Goal: Information Seeking & Learning: Learn about a topic

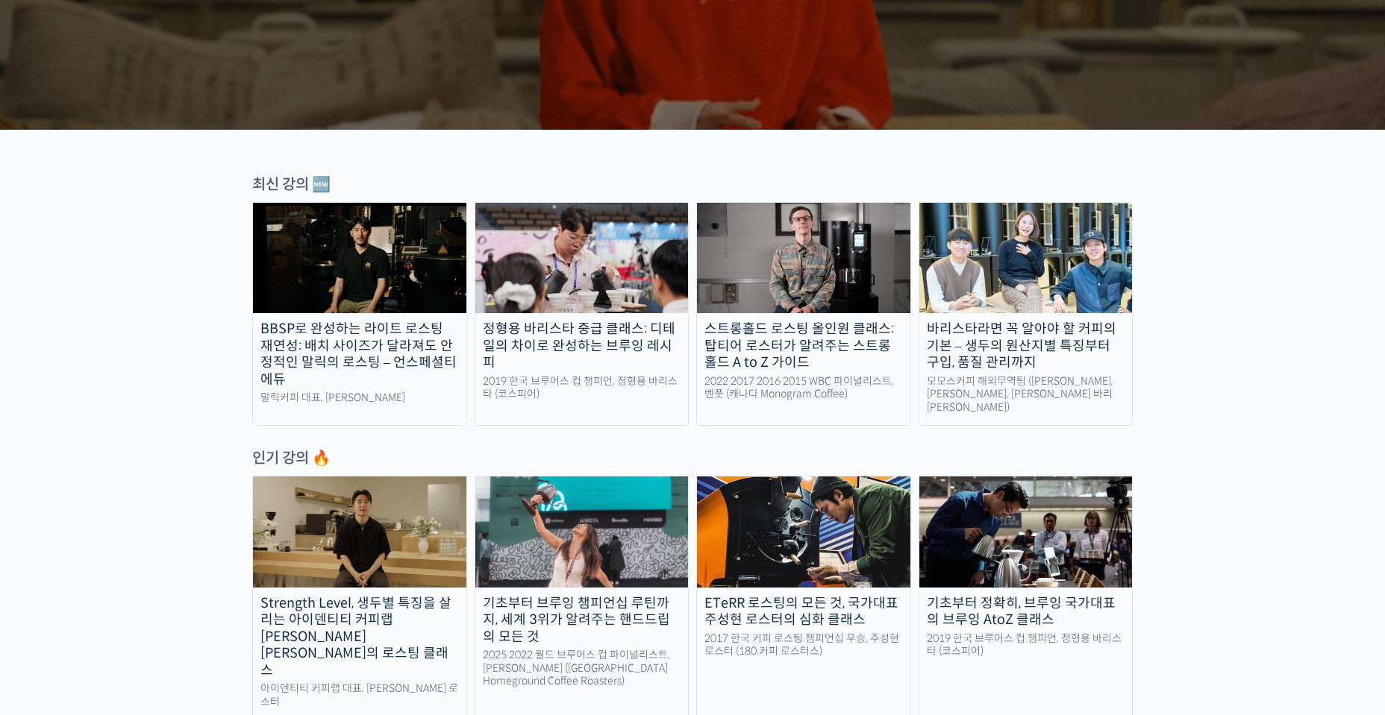
scroll to position [378, 0]
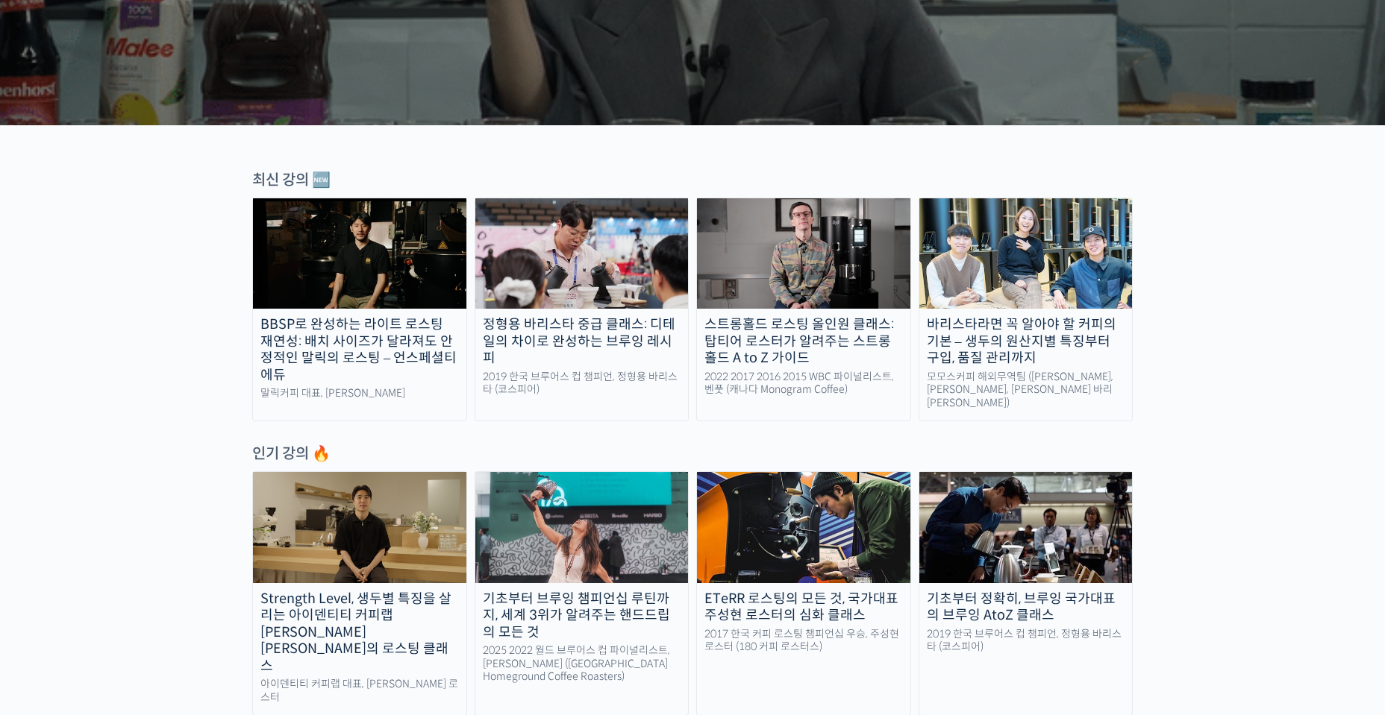
drag, startPoint x: 126, startPoint y: 356, endPoint x: 128, endPoint y: 372, distance: 15.8
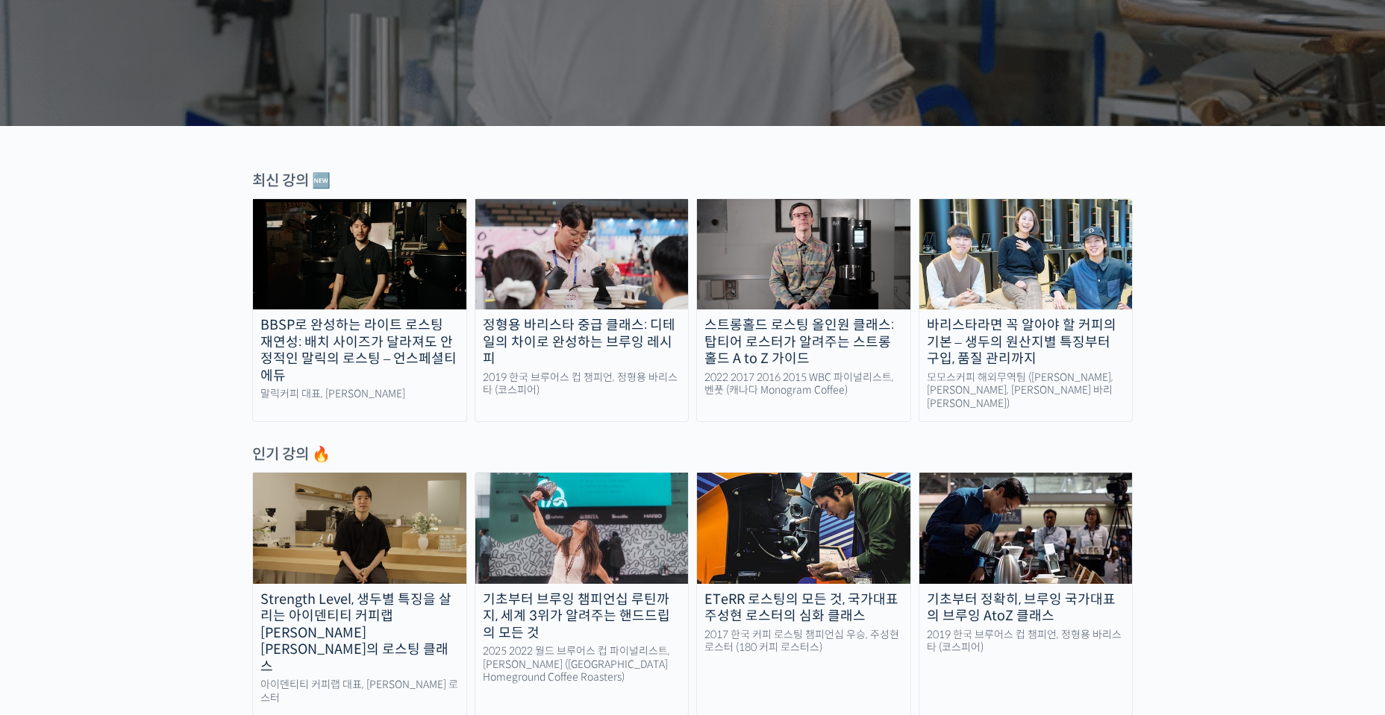
scroll to position [380, 0]
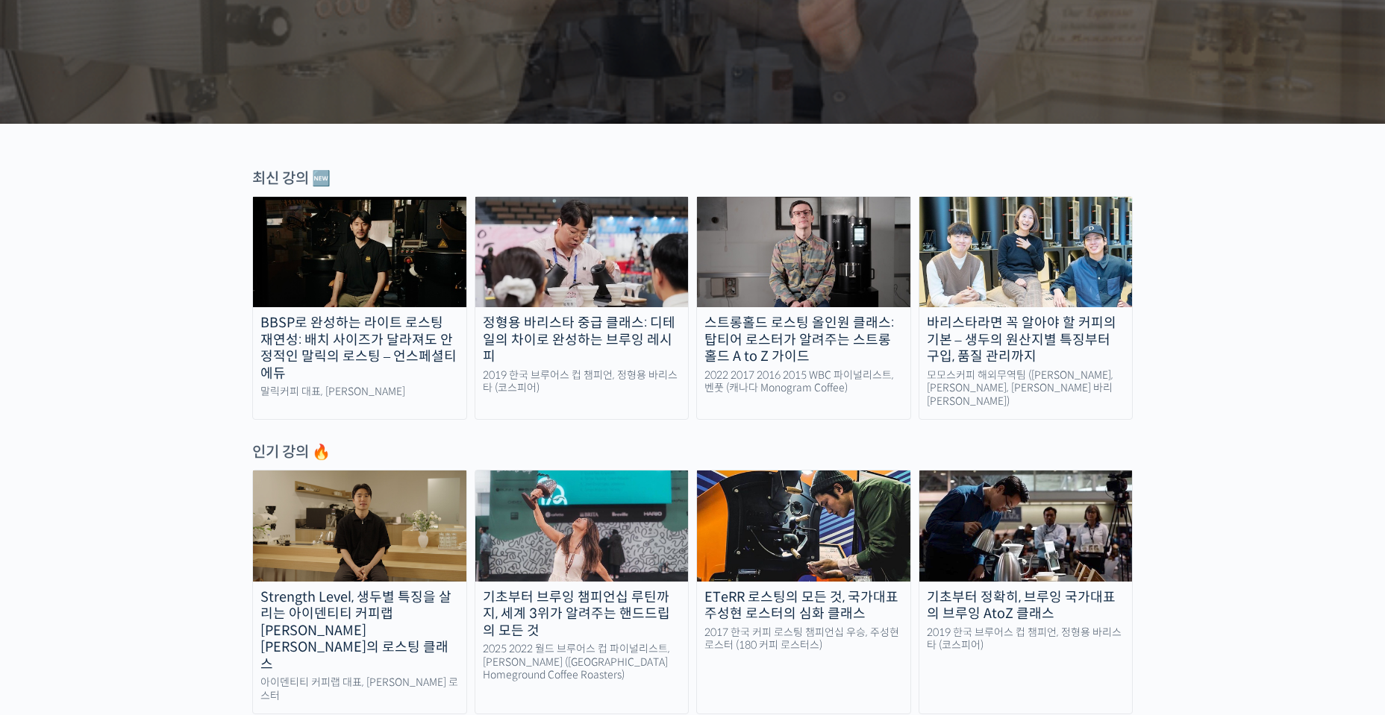
click at [1021, 294] on img at bounding box center [1025, 252] width 213 height 110
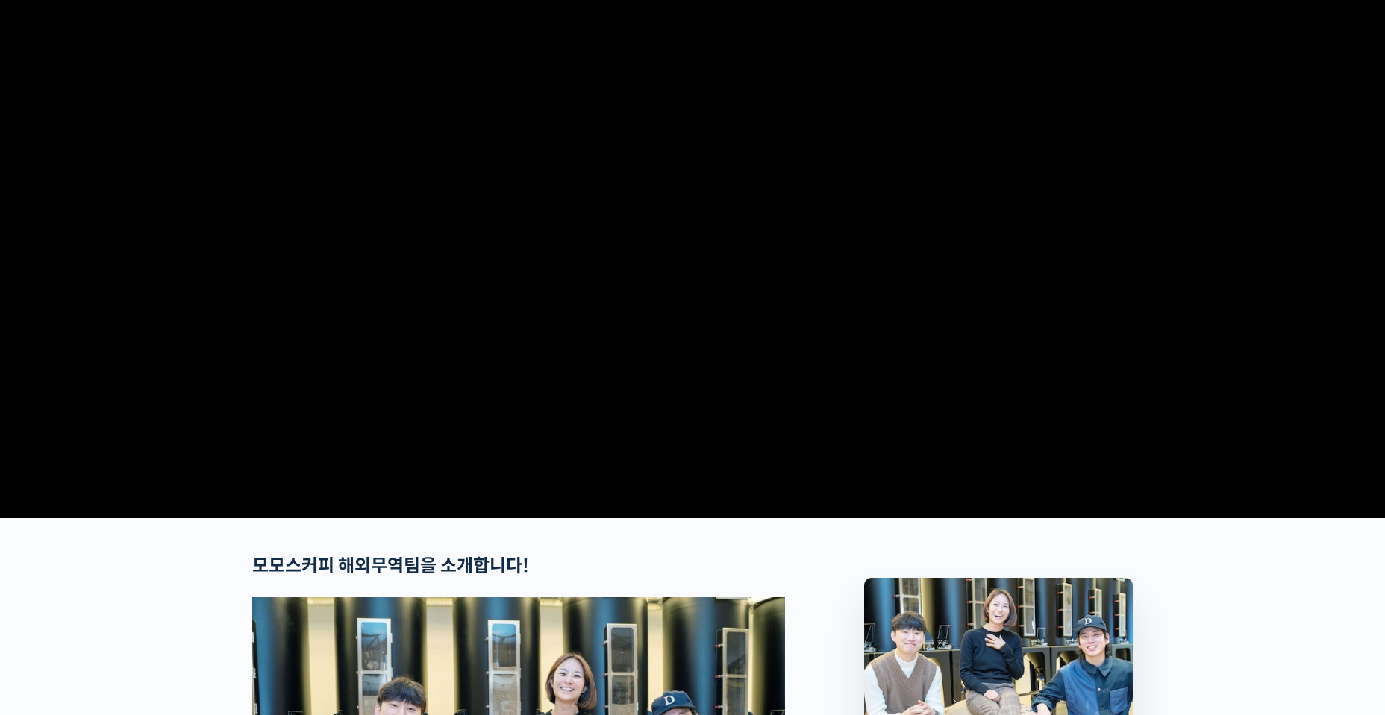
scroll to position [60, 0]
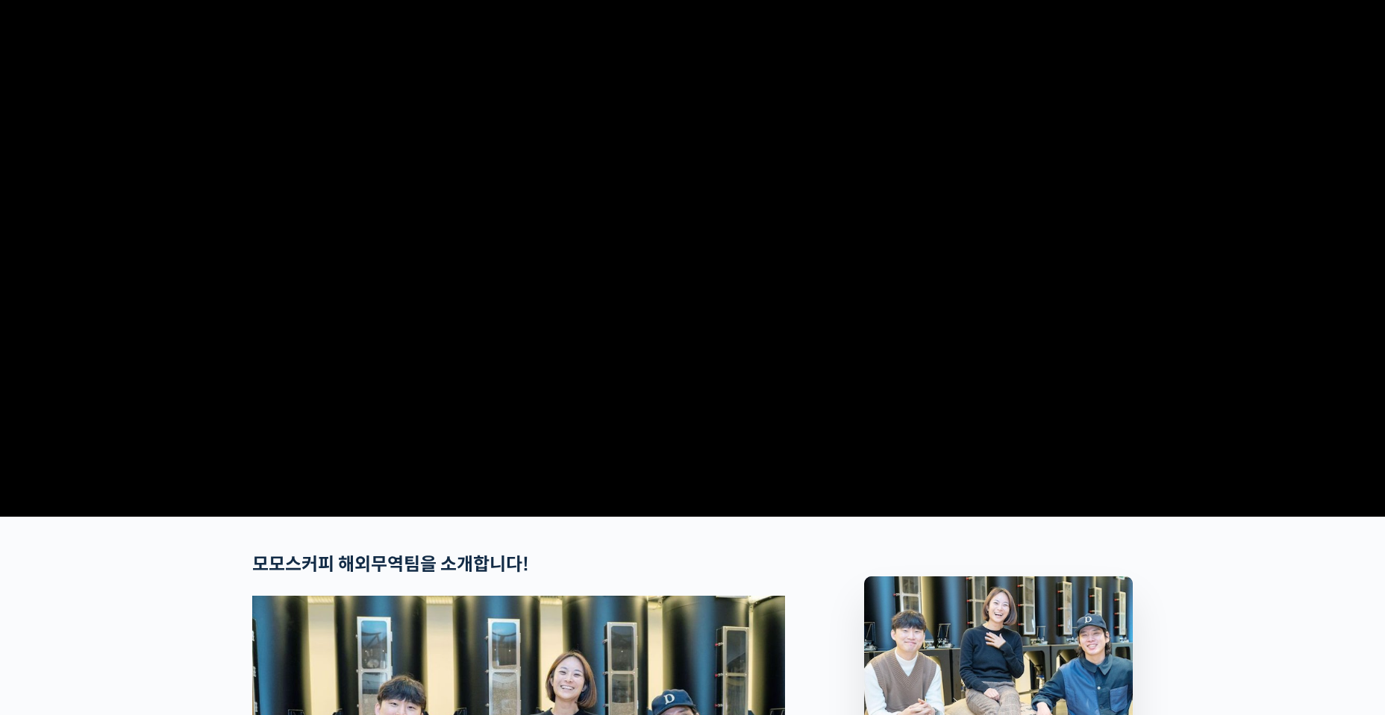
click at [659, 357] on video at bounding box center [692, 253] width 880 height 515
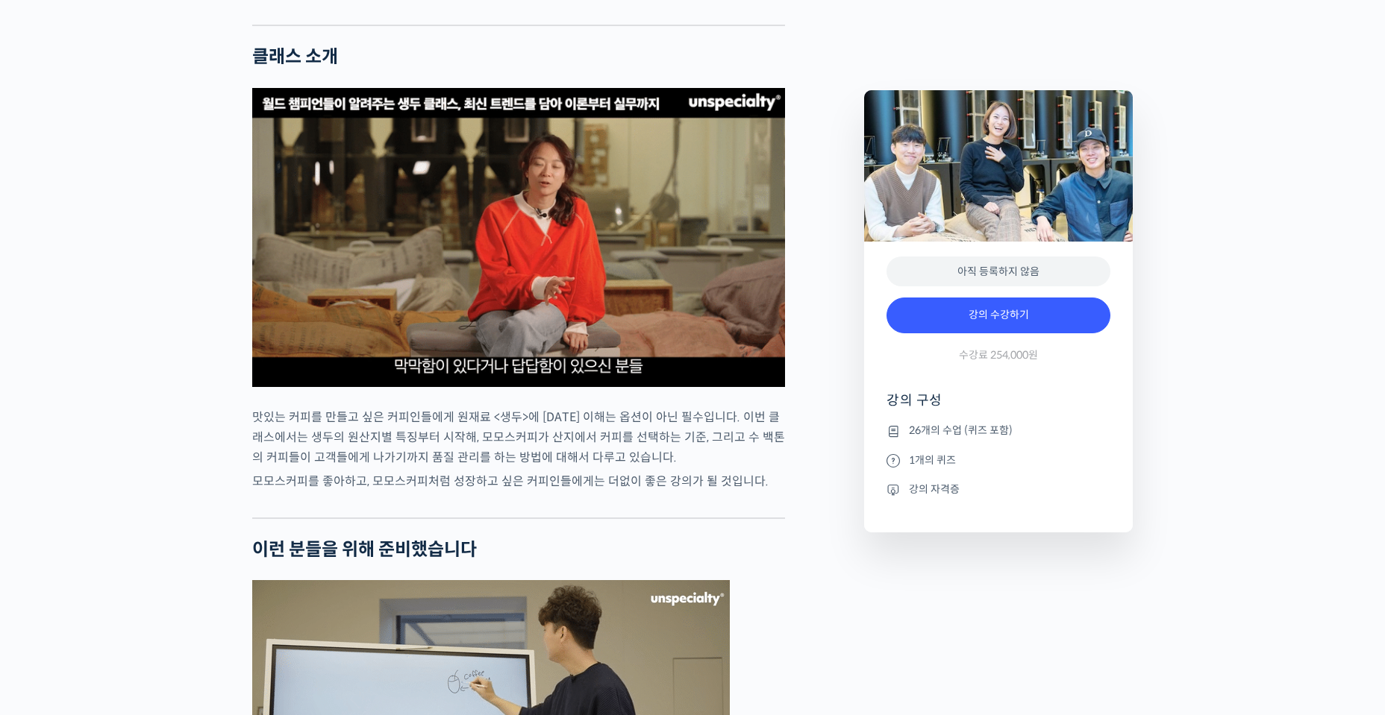
scroll to position [2780, 0]
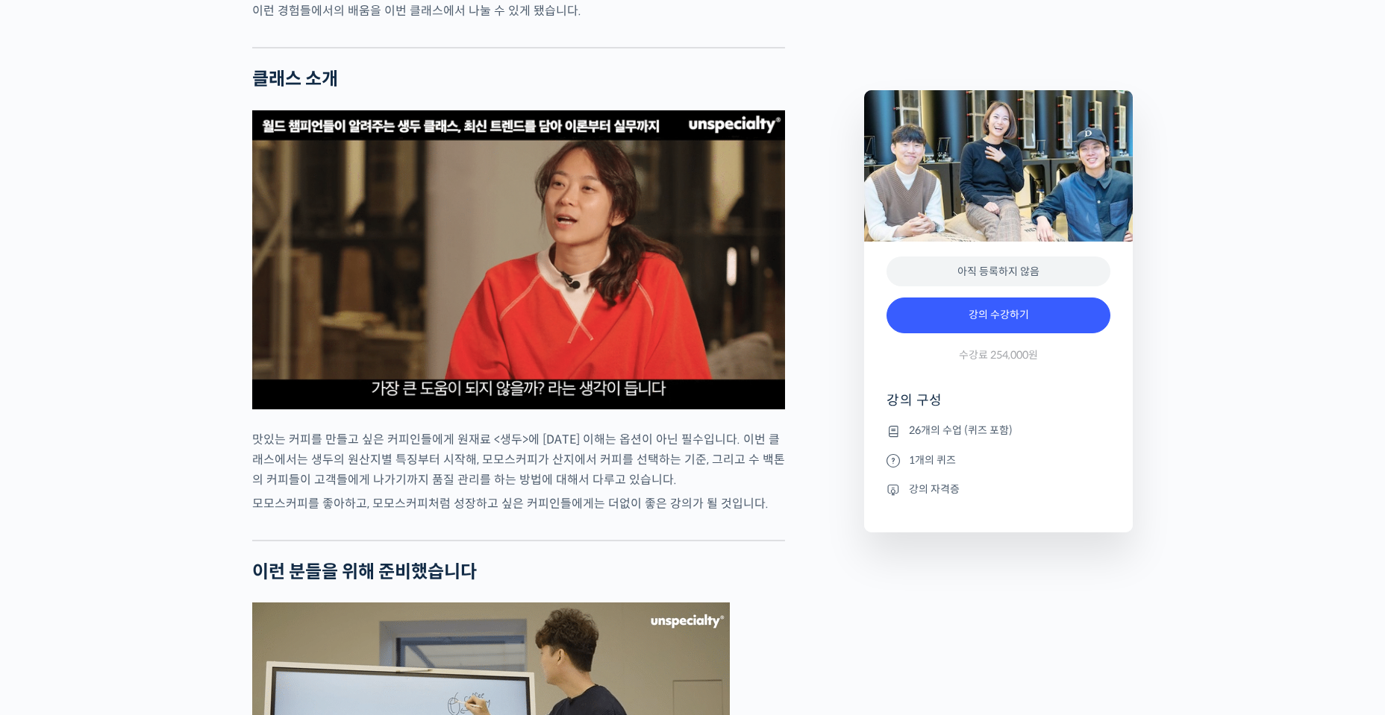
drag, startPoint x: 129, startPoint y: 344, endPoint x: 131, endPoint y: 363, distance: 18.7
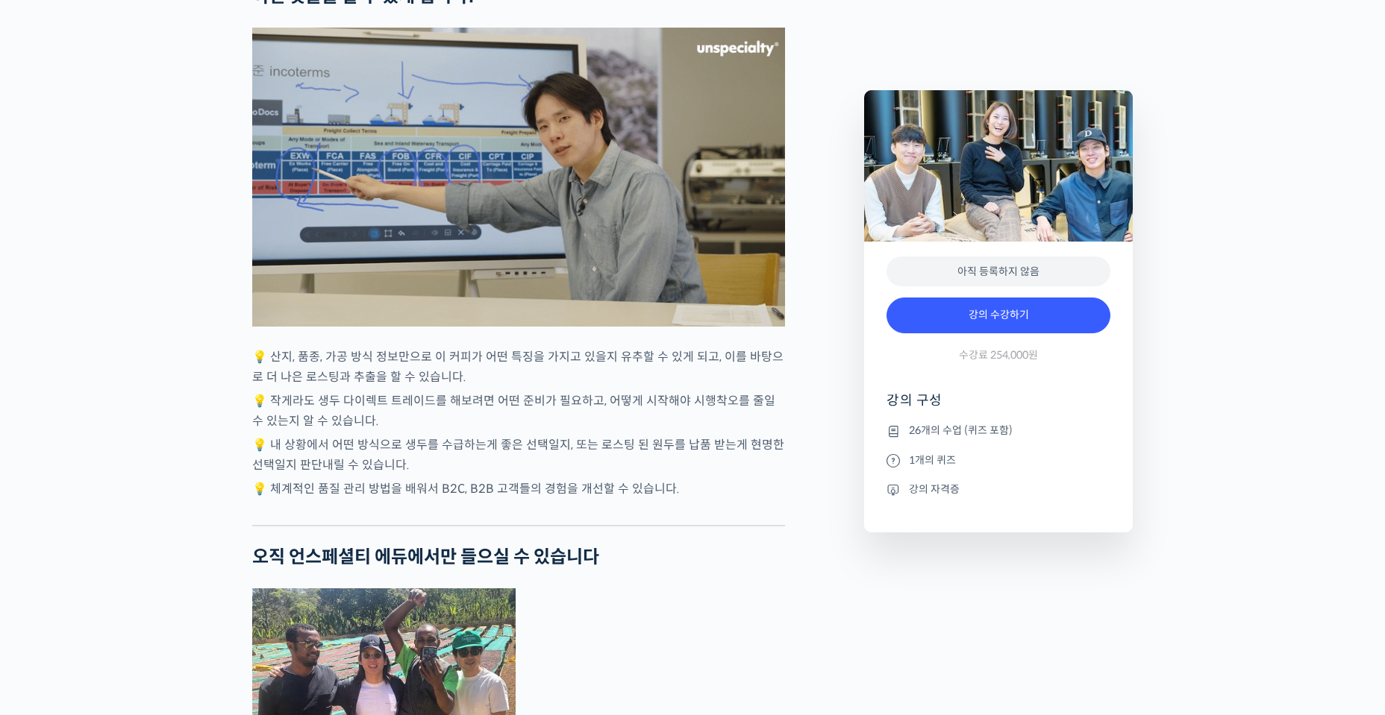
scroll to position [3914, 0]
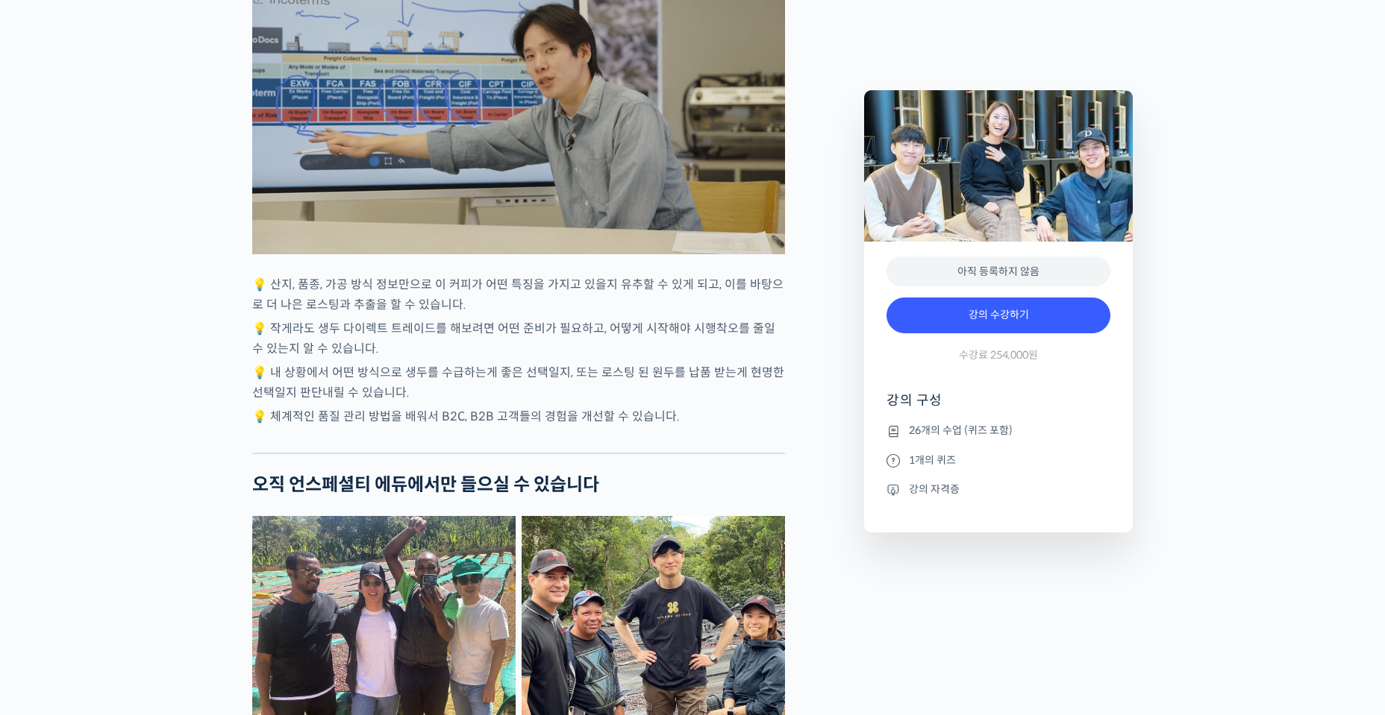
drag, startPoint x: 207, startPoint y: 380, endPoint x: 201, endPoint y: 348, distance: 31.8
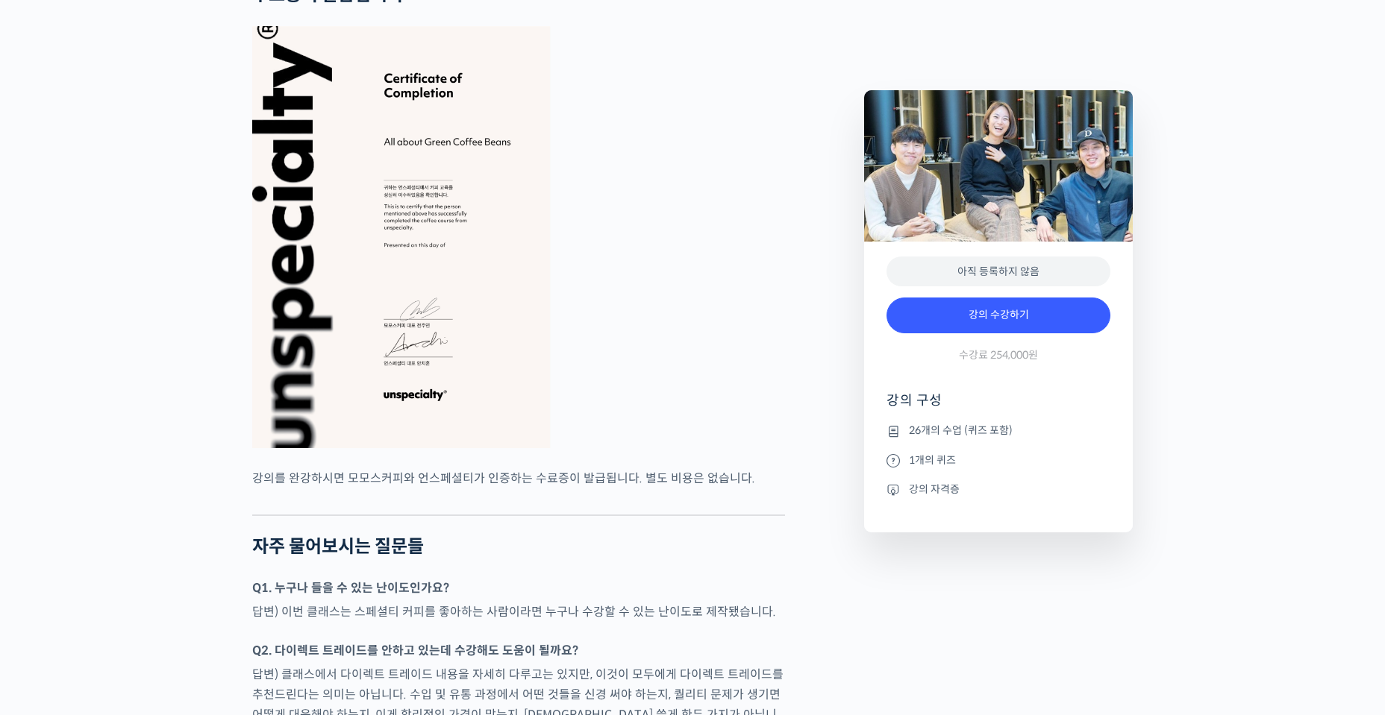
scroll to position [5747, 0]
drag, startPoint x: 648, startPoint y: 478, endPoint x: 788, endPoint y: 507, distance: 142.5
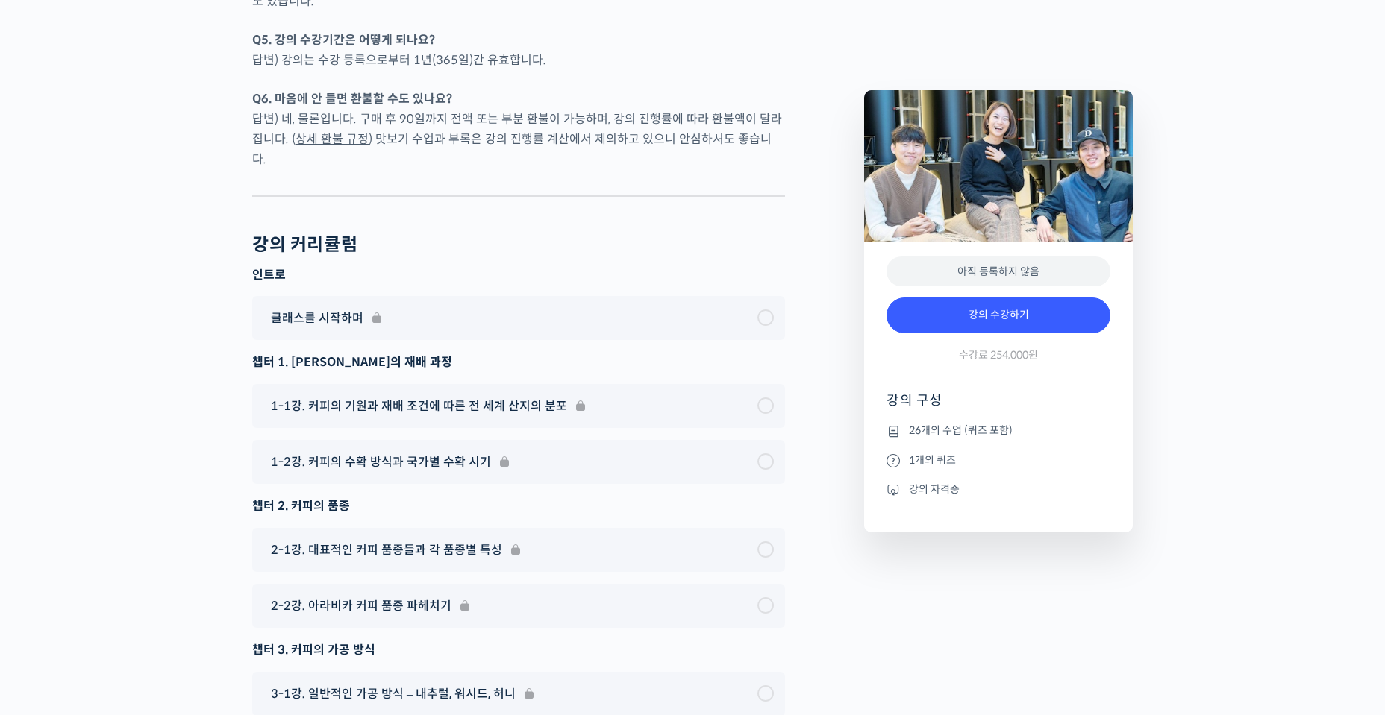
scroll to position [8561, 0]
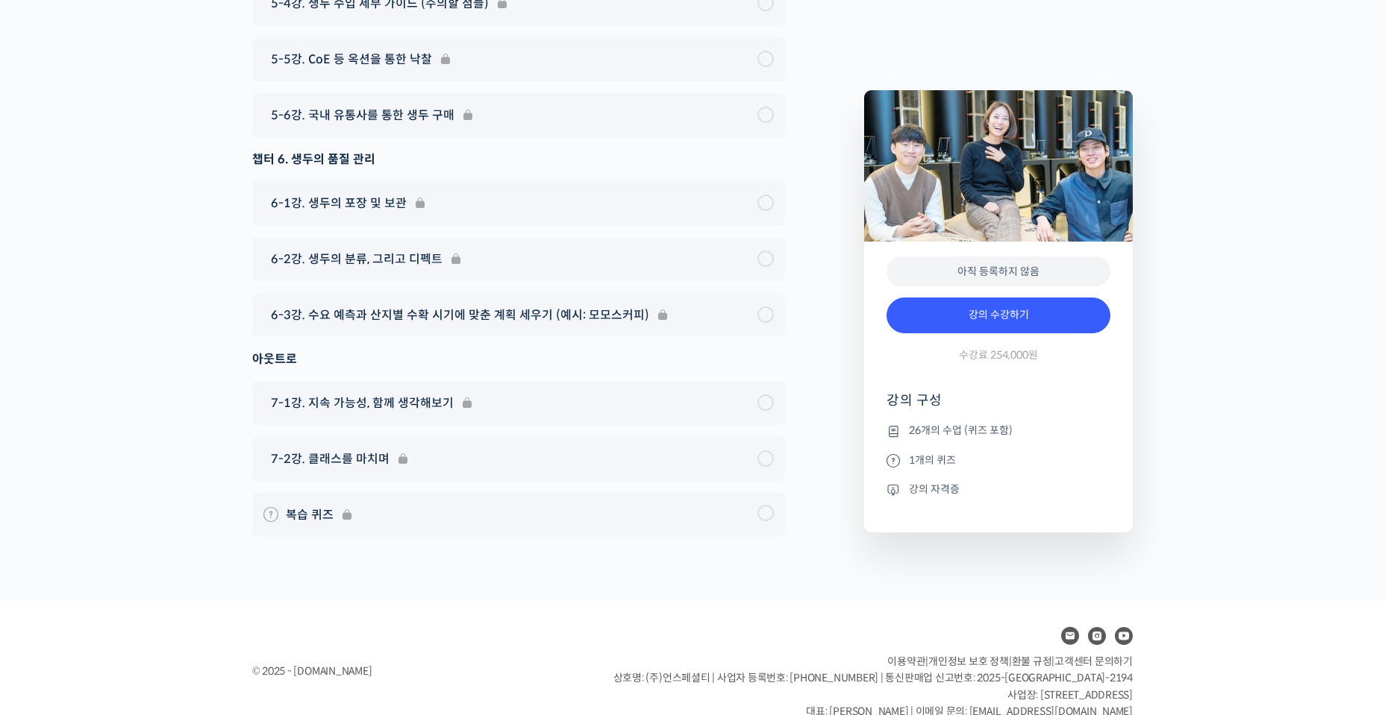
drag, startPoint x: 1131, startPoint y: 508, endPoint x: 1135, endPoint y: 473, distance: 35.3
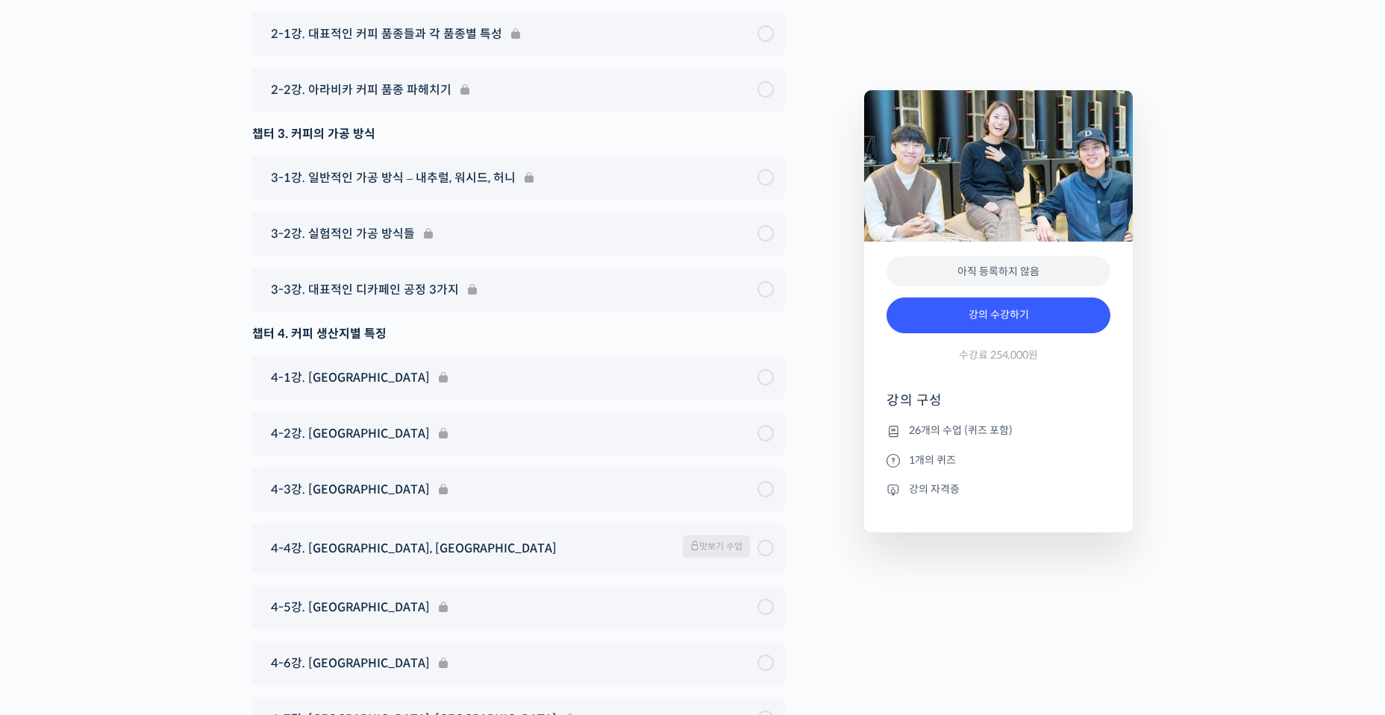
scroll to position [7573, 0]
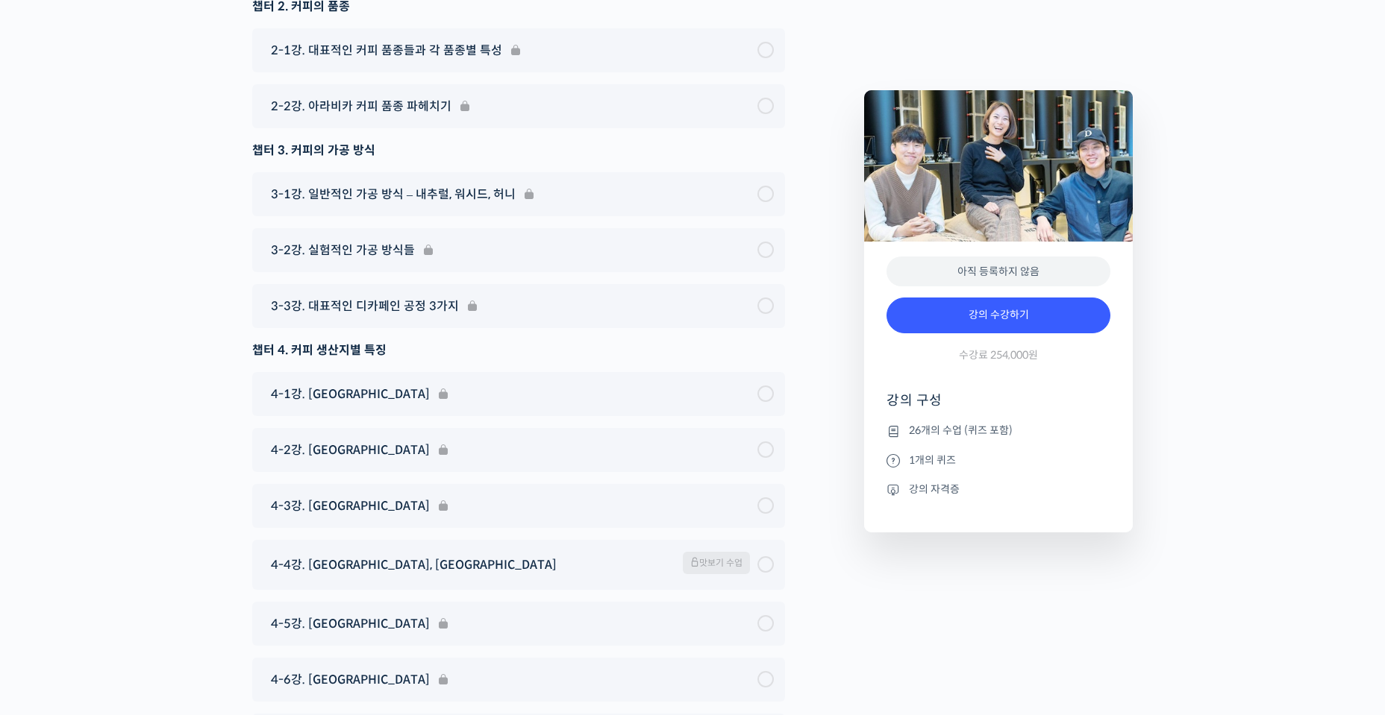
drag, startPoint x: 1182, startPoint y: 472, endPoint x: 1182, endPoint y: 353, distance: 119.4
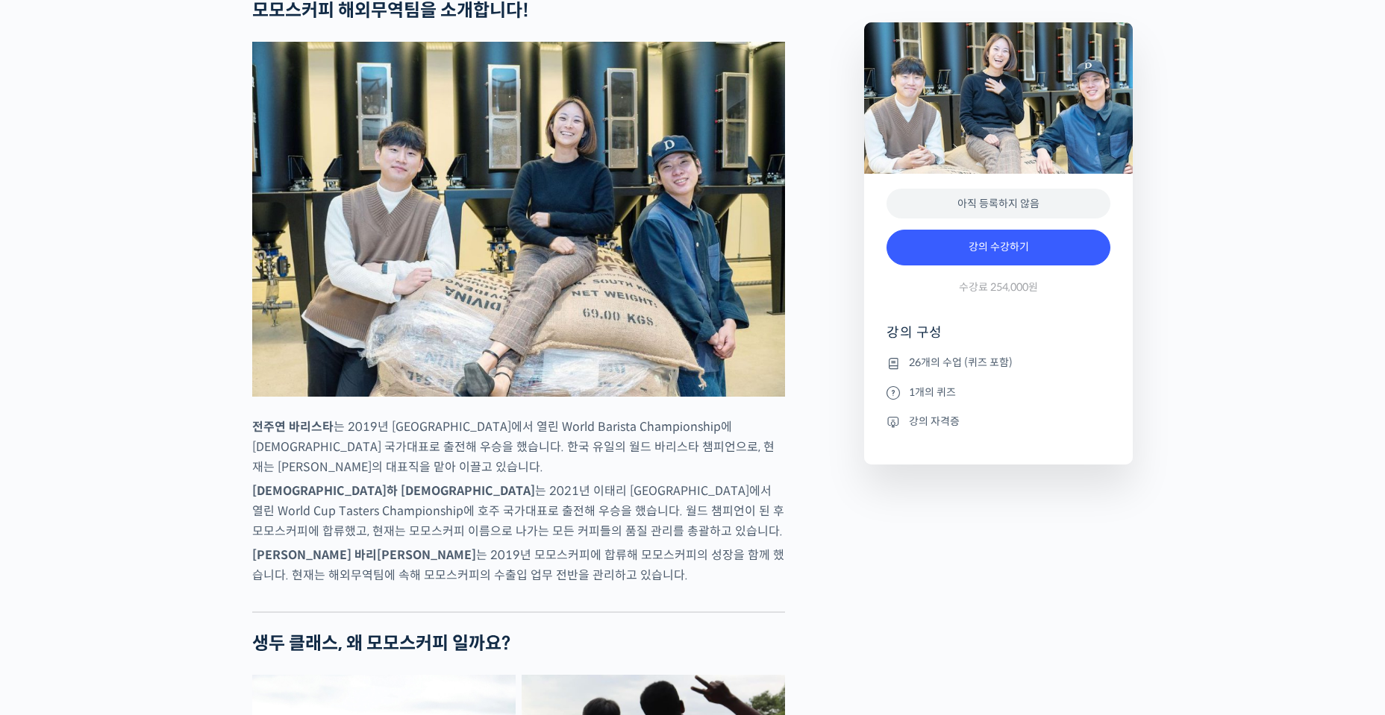
scroll to position [0, 0]
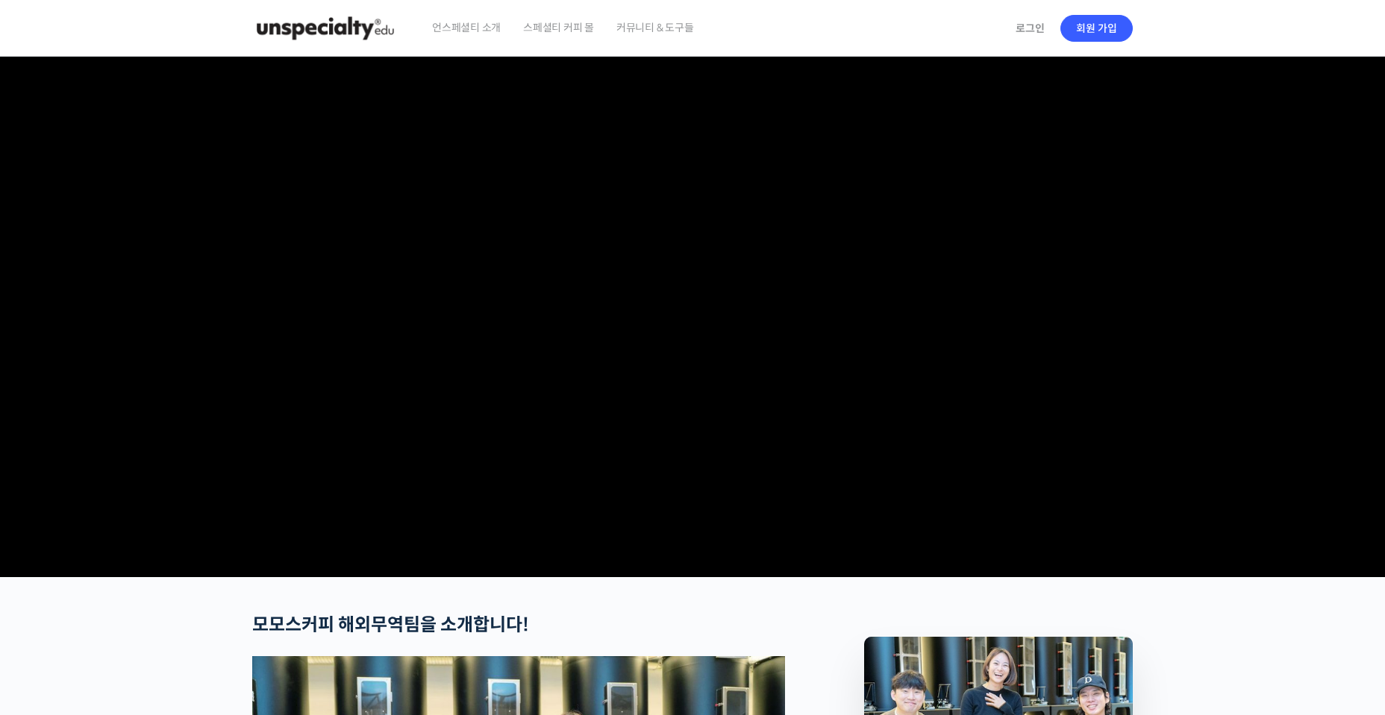
click at [270, 15] on img at bounding box center [325, 28] width 146 height 45
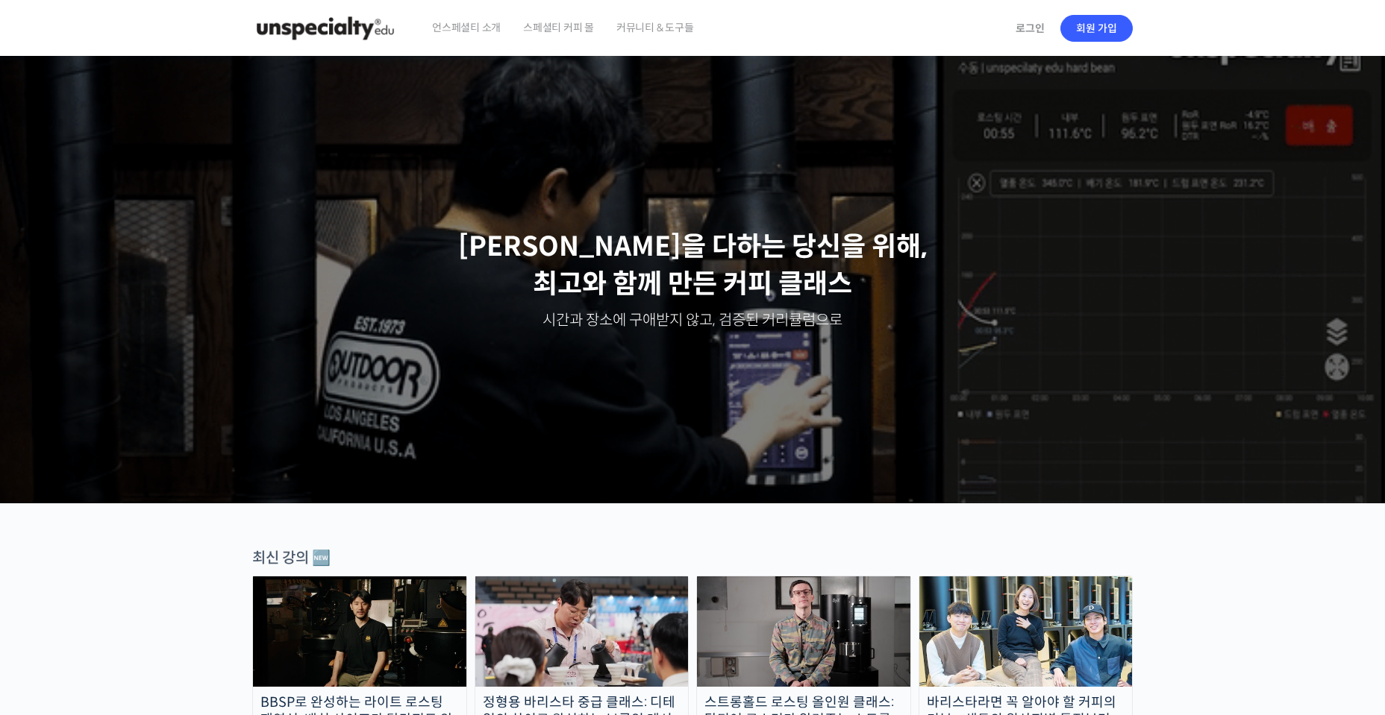
drag, startPoint x: 143, startPoint y: 530, endPoint x: 122, endPoint y: 630, distance: 102.3
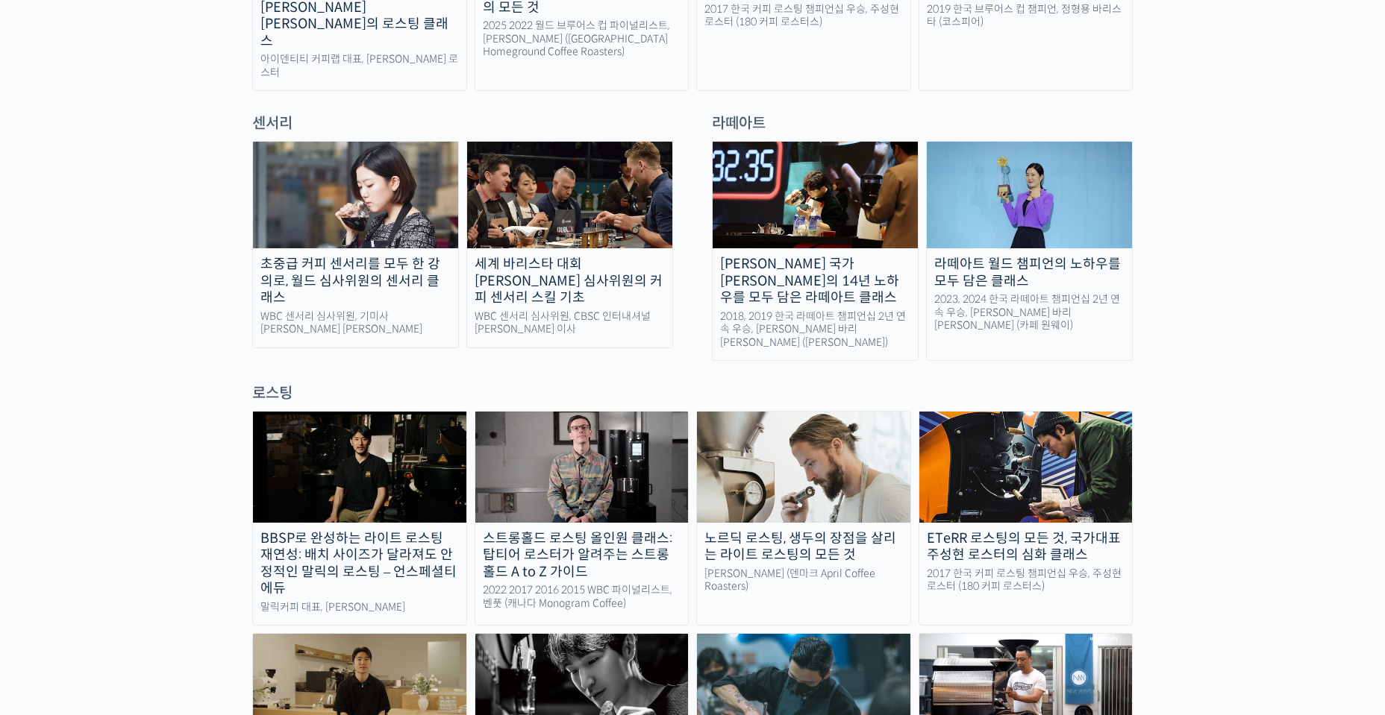
scroll to position [1006, 0]
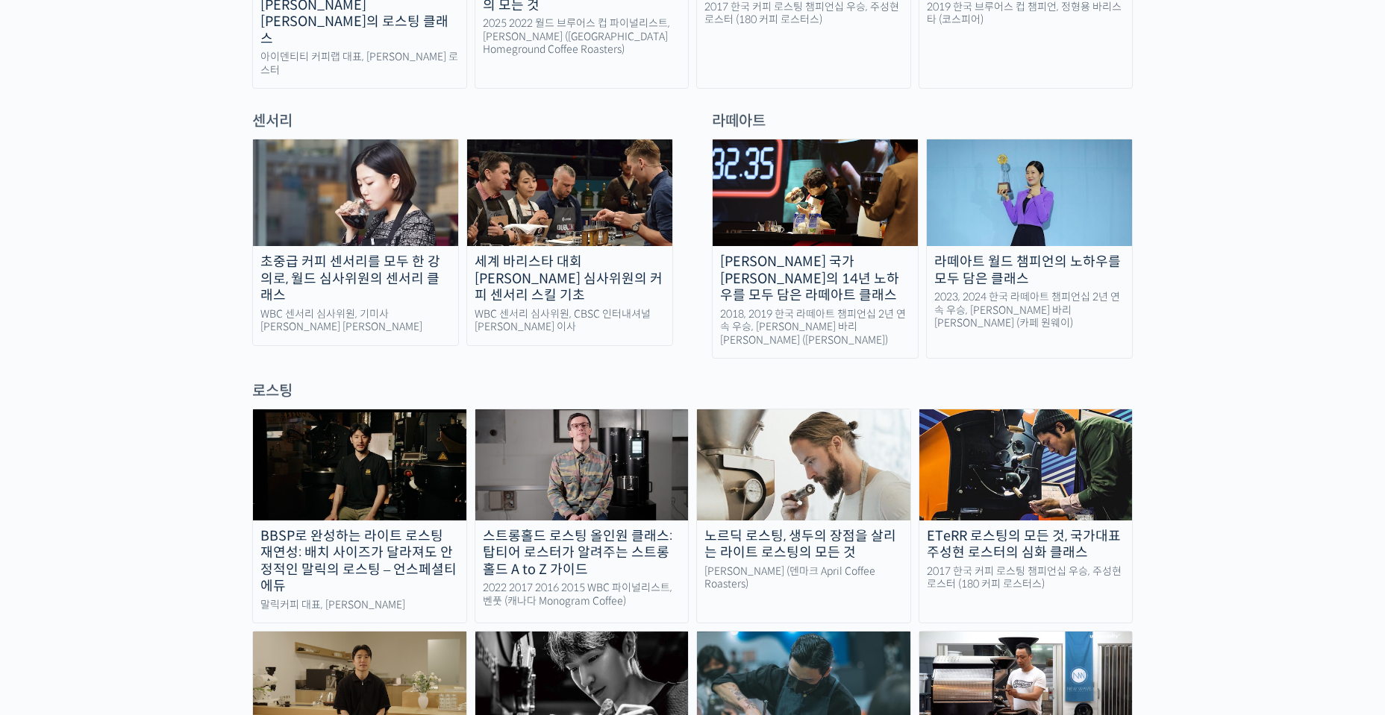
click at [348, 254] on div "초중급 커피 센서리를 모두 한 강의로, 월드 심사위원의 센서리 클래스" at bounding box center [355, 279] width 205 height 51
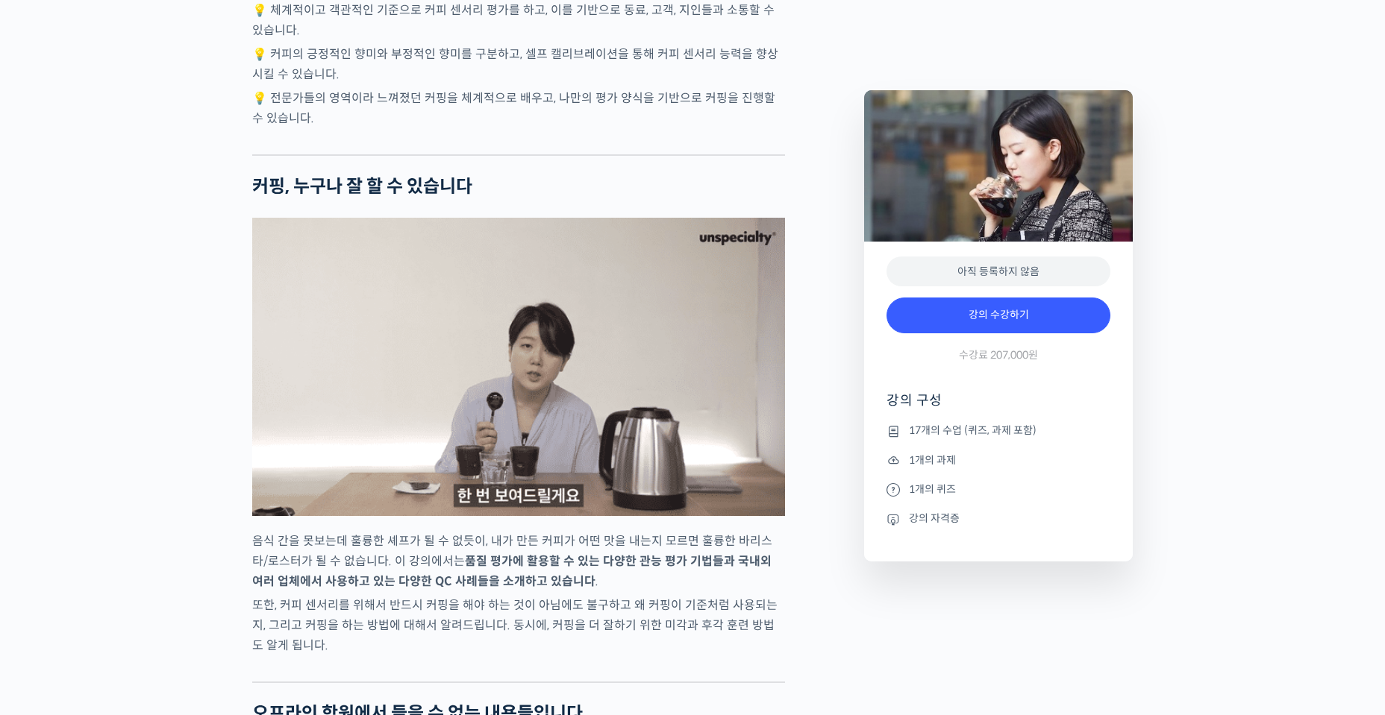
scroll to position [3965, 0]
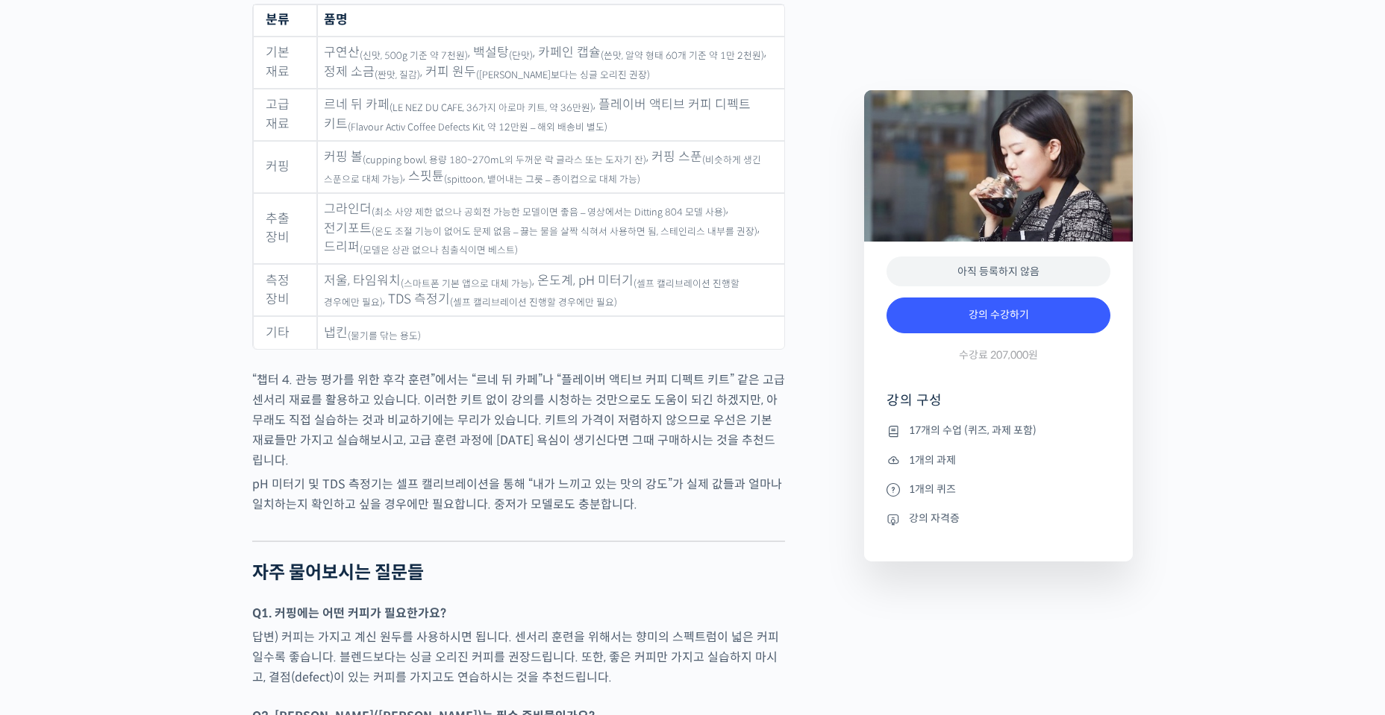
scroll to position [7510, 0]
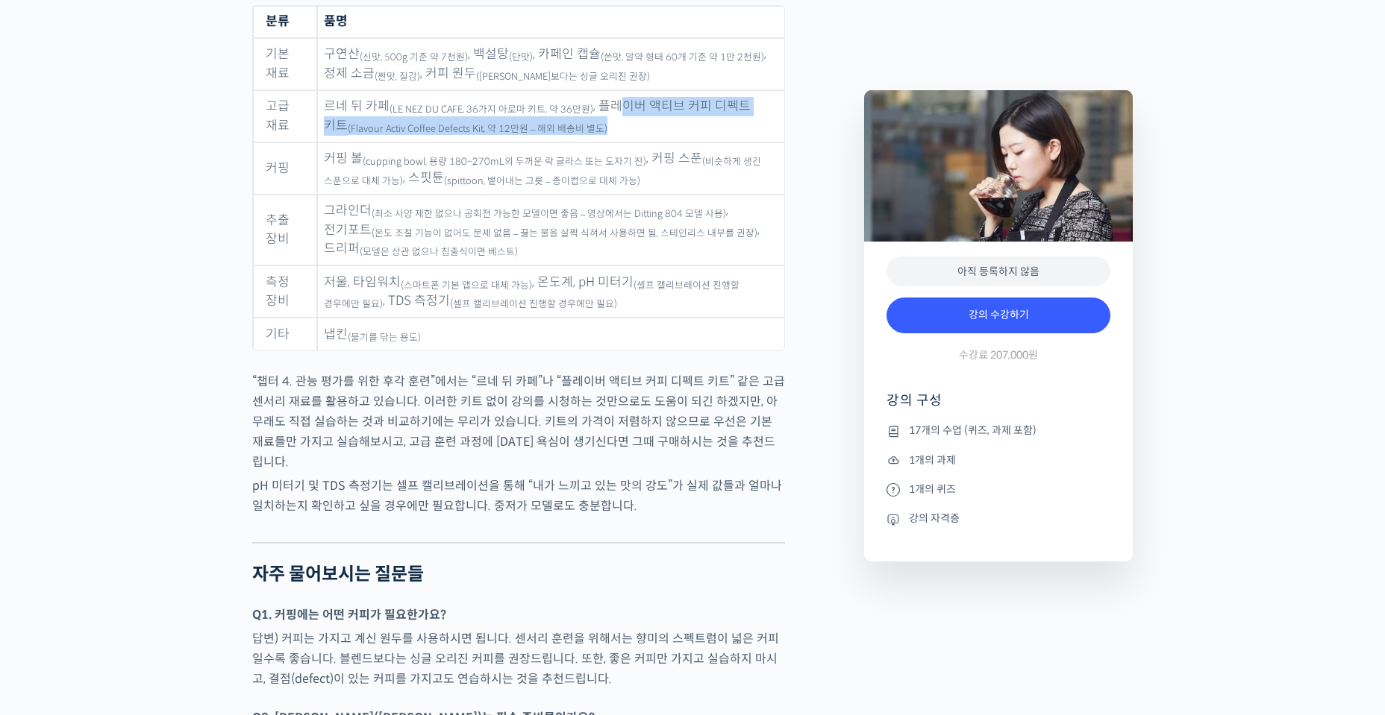
drag, startPoint x: 612, startPoint y: 119, endPoint x: 692, endPoint y: 135, distance: 82.1
click at [692, 135] on td "르네 뒤 카페 (LE NEZ DU CAFE, 36가지 아로마 키트, 약 36만원) , 플레이버 액티브 커피 디펙트 키트 (Flavour Act…" at bounding box center [550, 116] width 467 height 52
drag, startPoint x: 373, startPoint y: 376, endPoint x: 384, endPoint y: 308, distance: 68.8
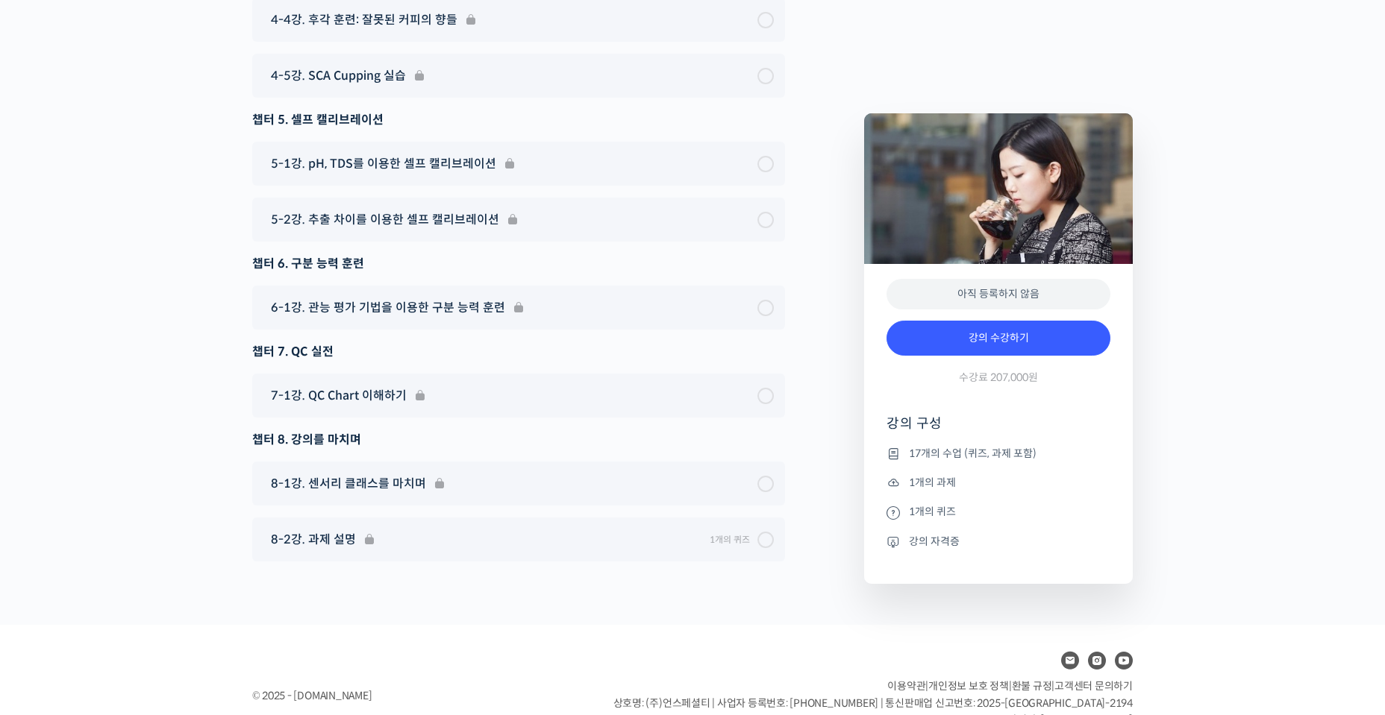
scroll to position [10358, 0]
